Goal: Task Accomplishment & Management: Manage account settings

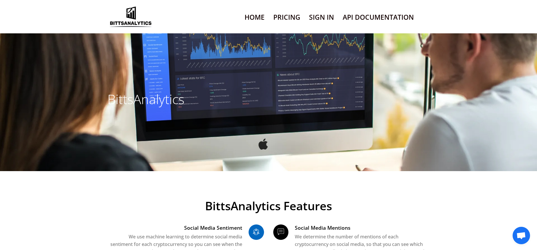
click at [283, 15] on link "Pricing" at bounding box center [286, 17] width 27 height 15
click at [327, 20] on link "Sign In" at bounding box center [321, 17] width 25 height 15
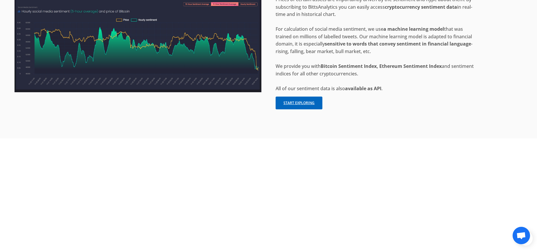
scroll to position [1308, 0]
